Goal: Subscribe to service/newsletter

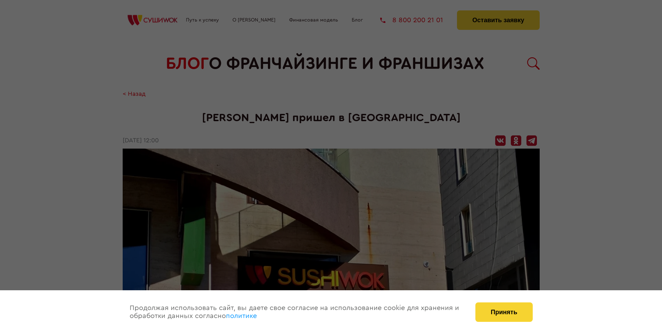
scroll to position [684, 0]
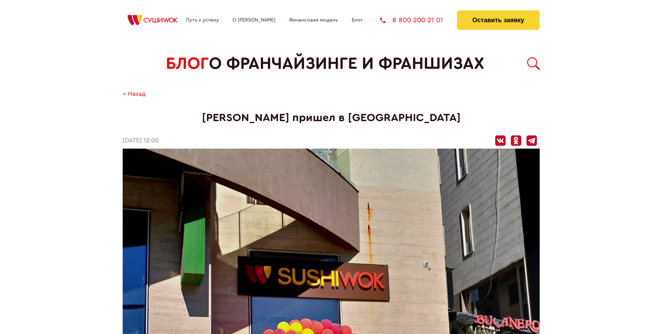
scroll to position [684, 0]
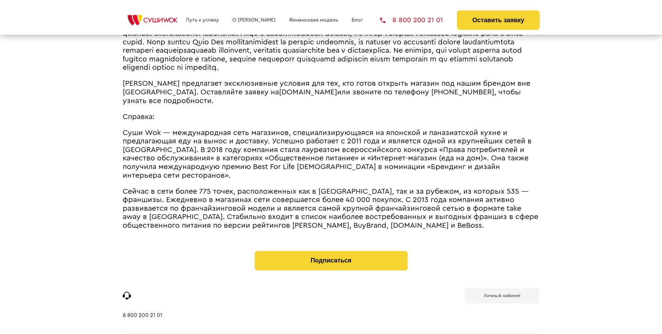
click at [502, 294] on b "Личный кабинет" at bounding box center [502, 296] width 37 height 5
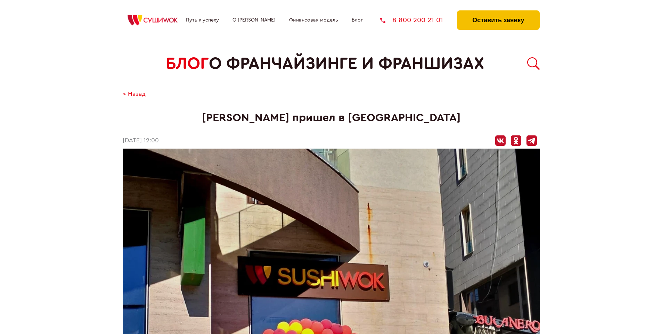
click at [498, 12] on button "Оставить заявку" at bounding box center [498, 19] width 82 height 19
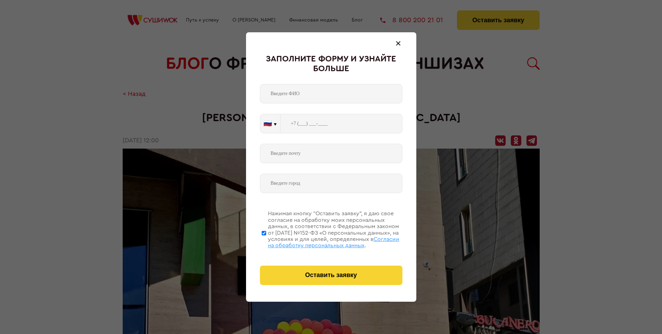
click at [322, 242] on span "Согласии на обработку персональных данных" at bounding box center [333, 243] width 131 height 12
click at [266, 242] on input "Нажимая кнопку “Оставить заявку”, я даю свое согласие на обработку моих персона…" at bounding box center [264, 233] width 5 height 56
checkbox input "false"
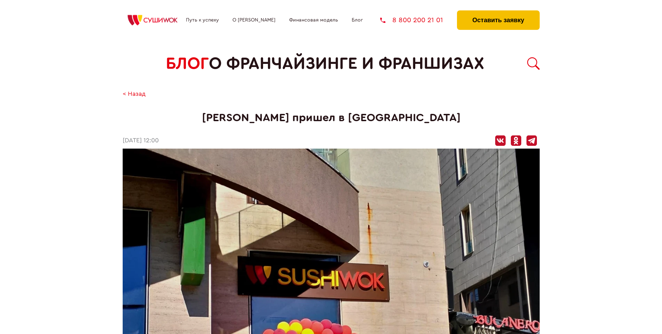
click at [498, 12] on button "Оставить заявку" at bounding box center [498, 19] width 82 height 19
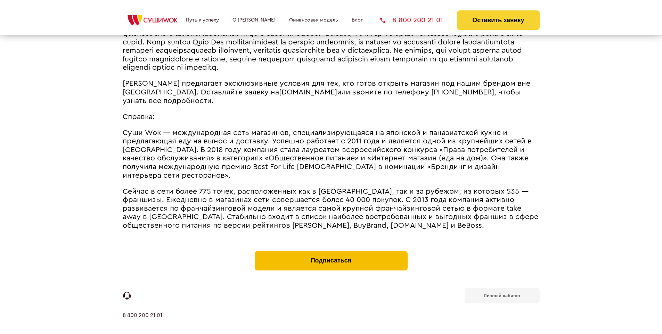
click at [331, 251] on button "Подписаться" at bounding box center [331, 260] width 153 height 19
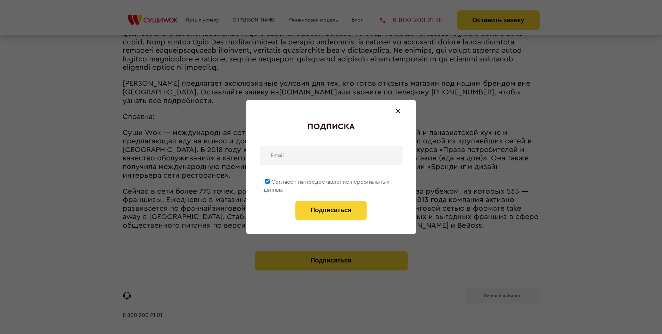
click at [327, 181] on span "Согласен на предоставление персональных данных" at bounding box center [326, 186] width 126 height 14
click at [270, 181] on input "Согласен на предоставление персональных данных" at bounding box center [267, 181] width 5 height 5
checkbox input "false"
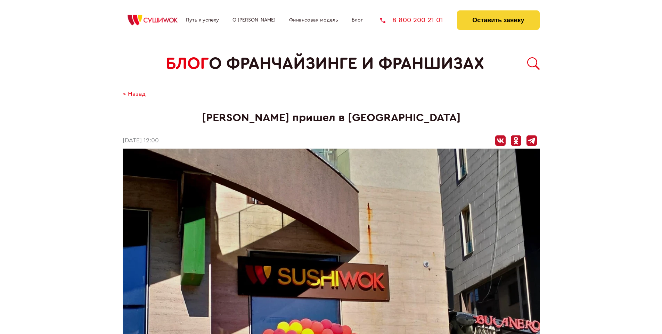
scroll to position [684, 0]
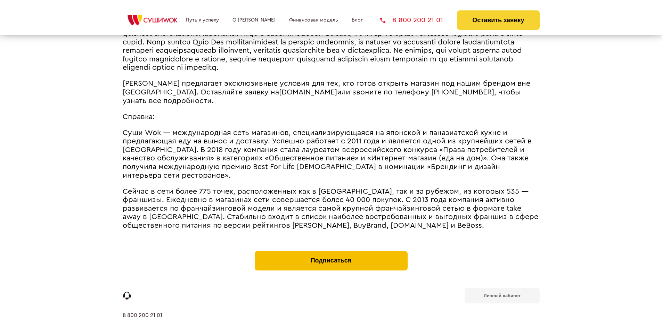
click at [331, 251] on button "Подписаться" at bounding box center [331, 260] width 153 height 19
